Goal: Information Seeking & Learning: Check status

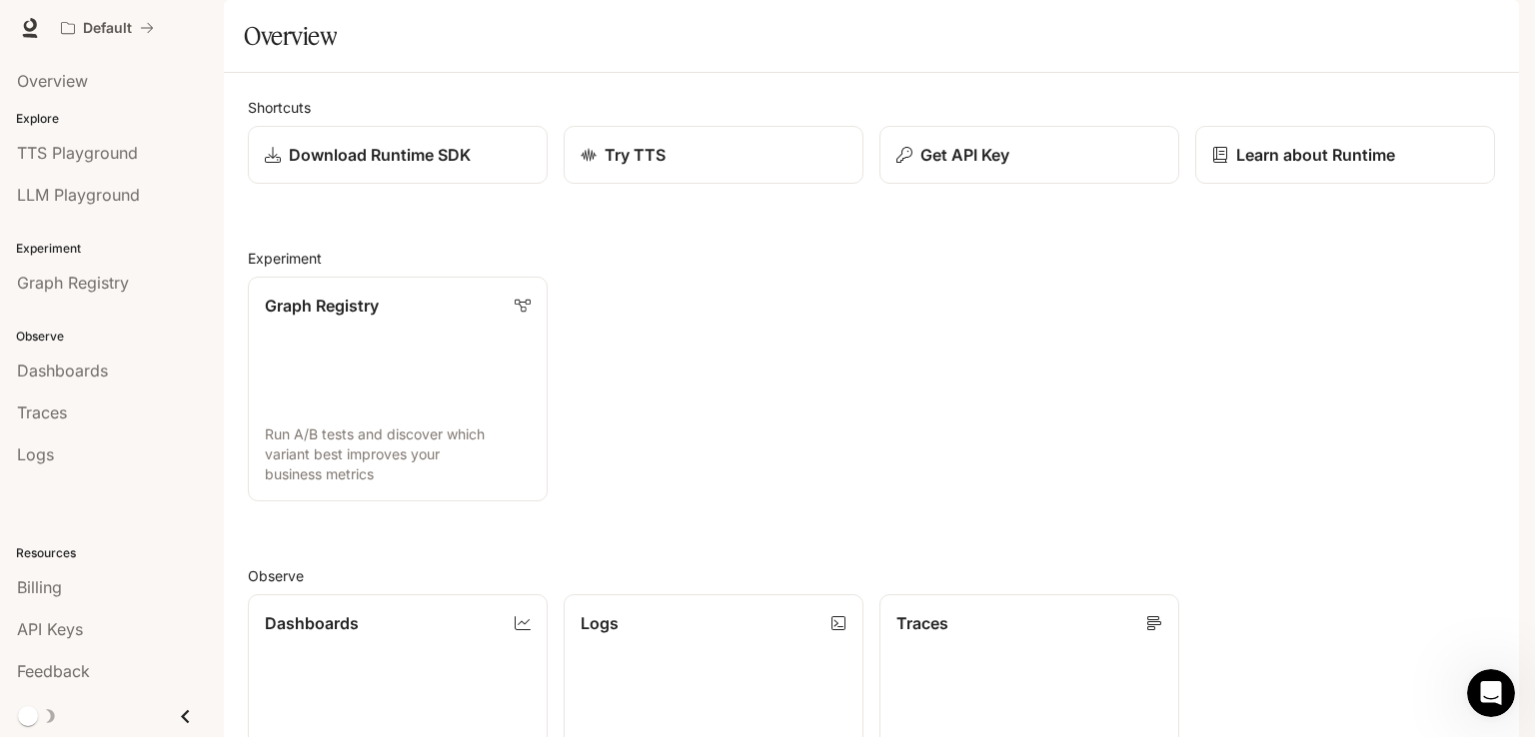
click at [47, 460] on span "Logs" at bounding box center [35, 455] width 37 height 24
